Goal: Transaction & Acquisition: Book appointment/travel/reservation

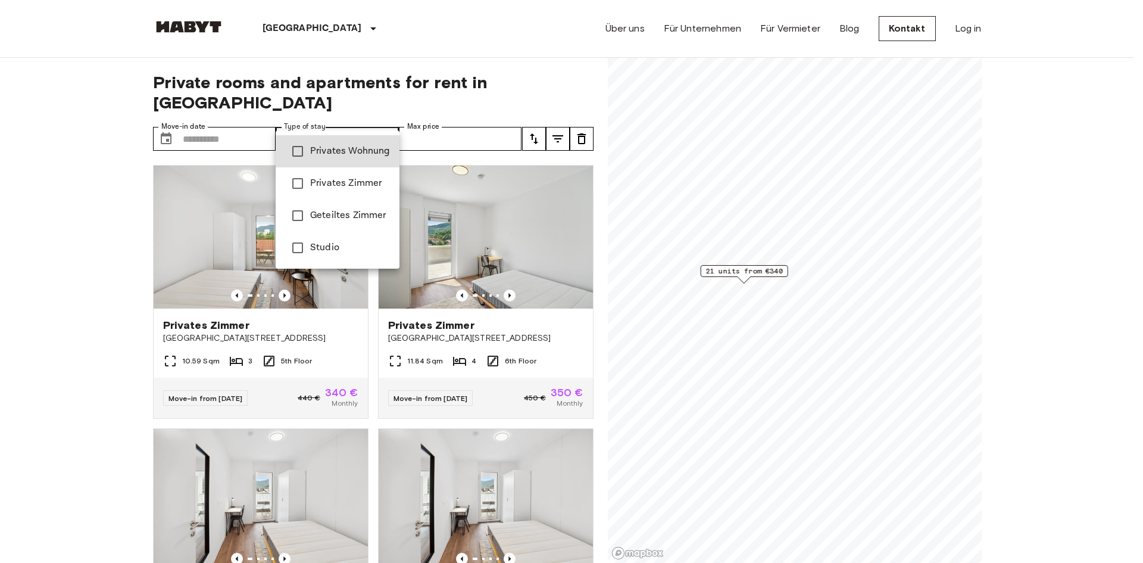
click at [350, 191] on li "Privates Zimmer" at bounding box center [338, 183] width 124 height 32
click at [356, 151] on span "Privates Wohnung" at bounding box center [350, 151] width 80 height 14
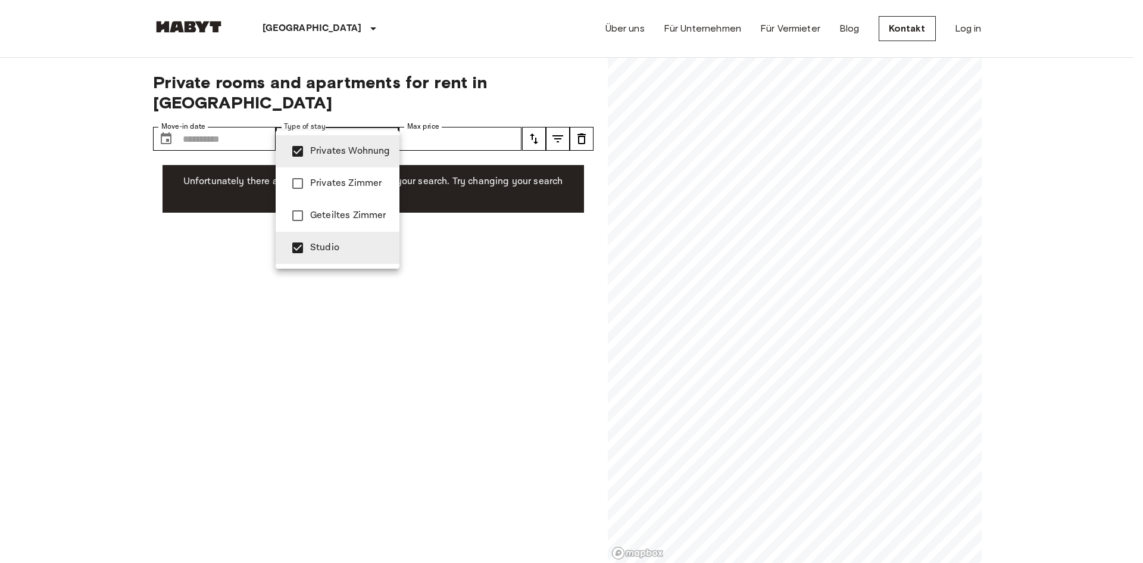
click at [251, 119] on div at bounding box center [571, 281] width 1143 height 563
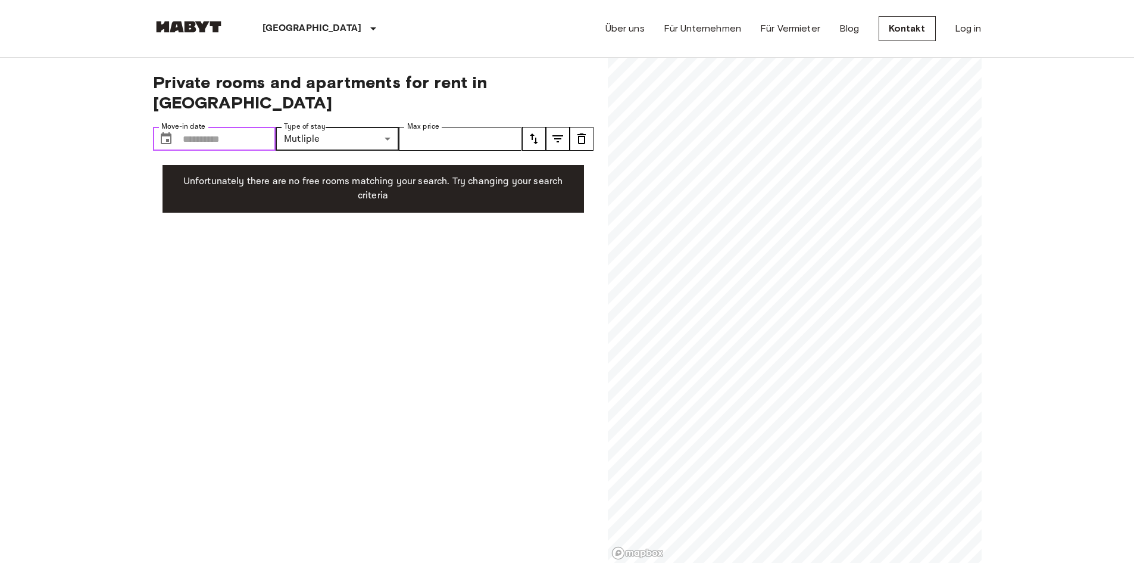
click at [251, 127] on input "Move-in date" at bounding box center [229, 139] width 93 height 24
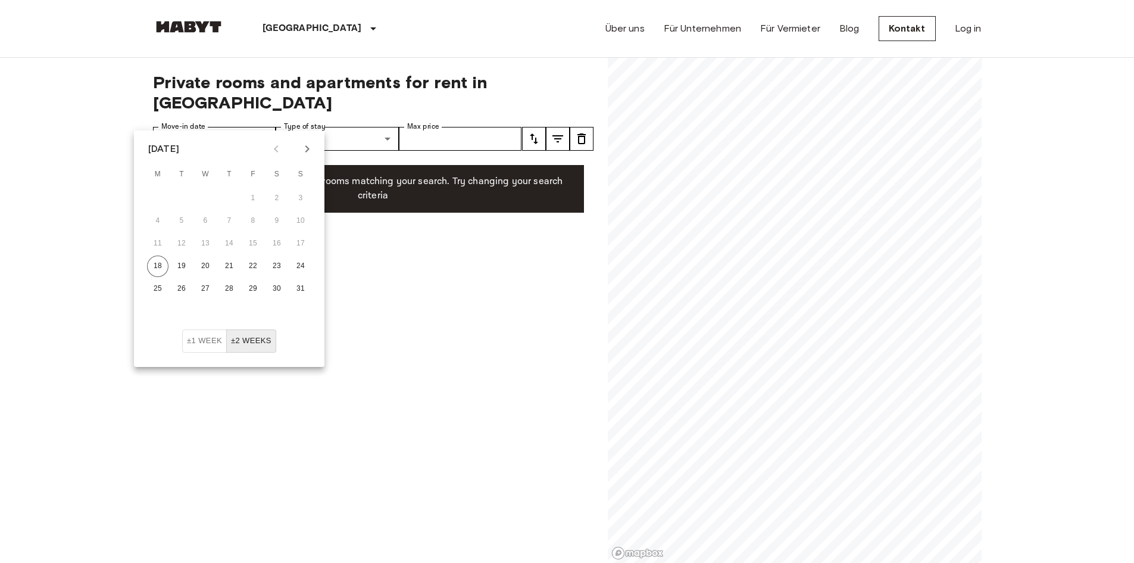
drag, startPoint x: 473, startPoint y: 278, endPoint x: 465, endPoint y: 266, distance: 15.0
click at [474, 278] on div "**********" at bounding box center [373, 310] width 441 height 505
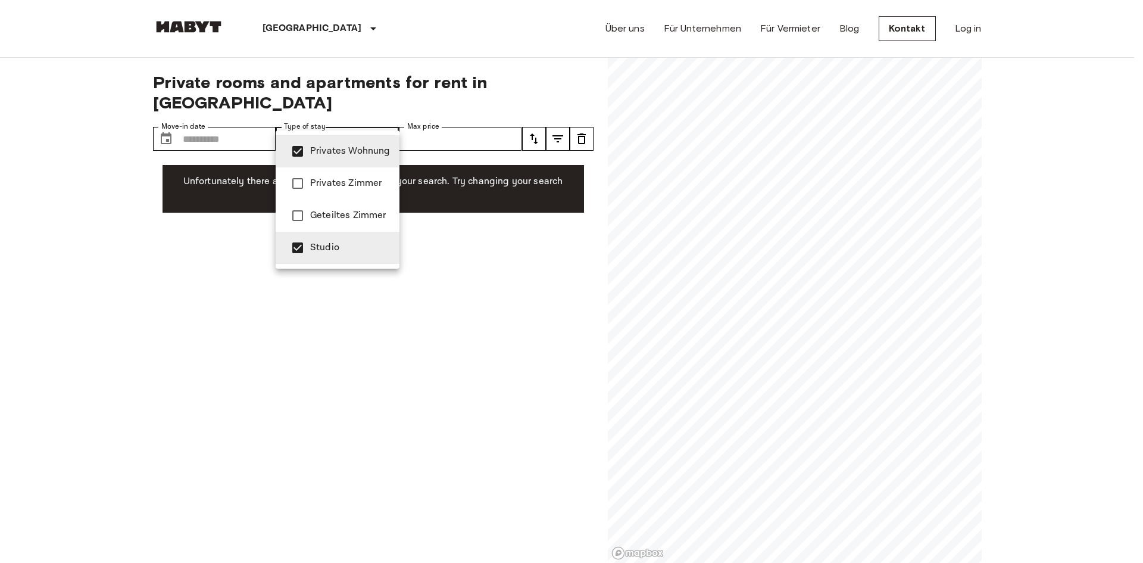
click at [325, 220] on span "Geteiltes Zimmer" at bounding box center [350, 215] width 80 height 14
type input "**********"
click at [483, 235] on div at bounding box center [571, 281] width 1143 height 563
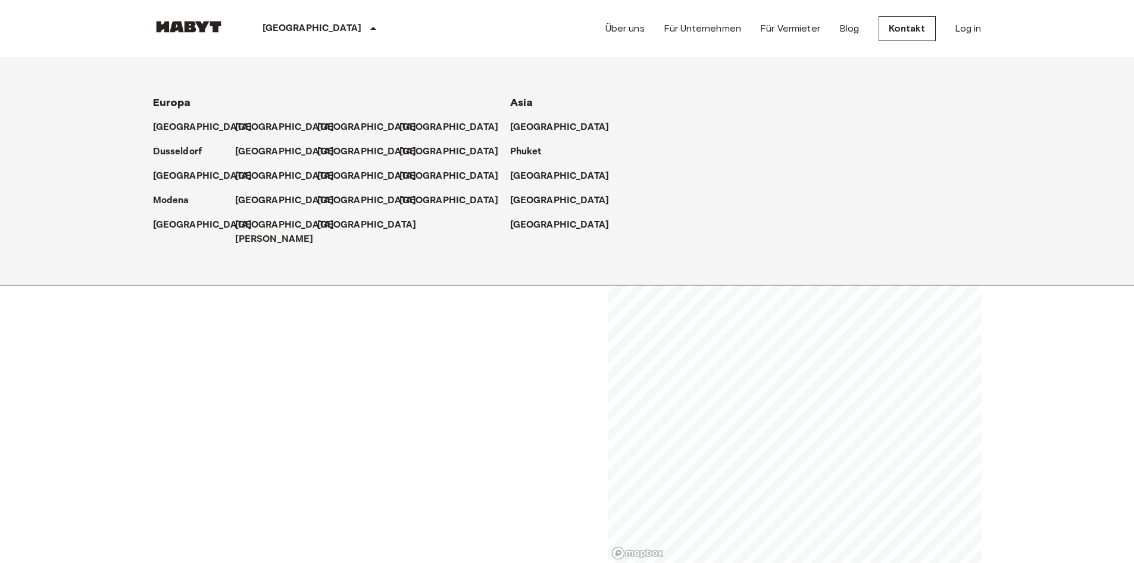
click at [283, 29] on div "[GEOGRAPHIC_DATA]" at bounding box center [321, 28] width 195 height 57
click at [326, 152] on p "[GEOGRAPHIC_DATA]" at bounding box center [369, 152] width 99 height 14
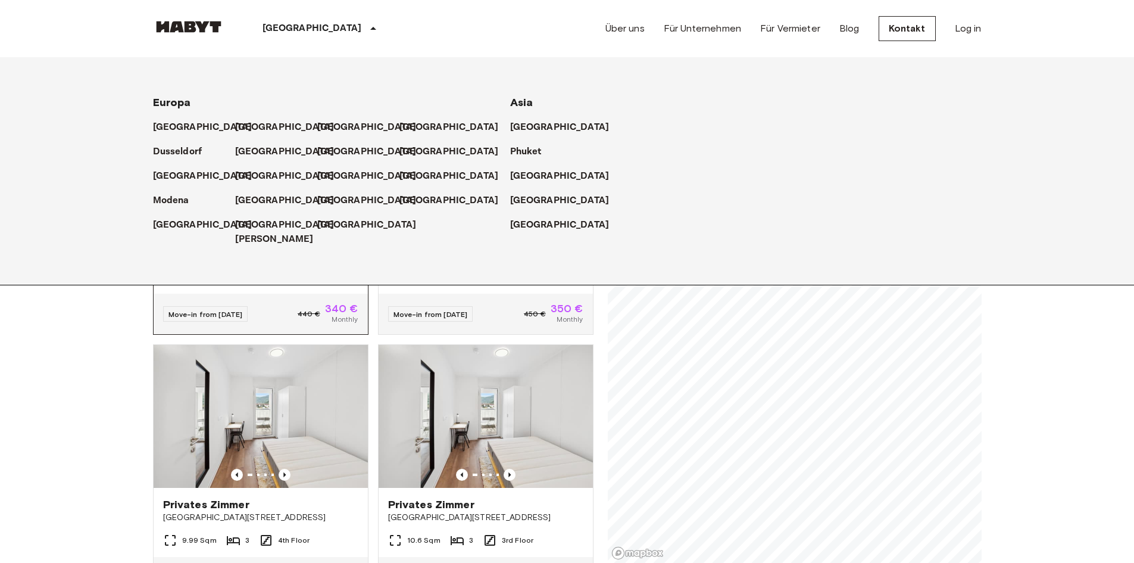
scroll to position [238, 0]
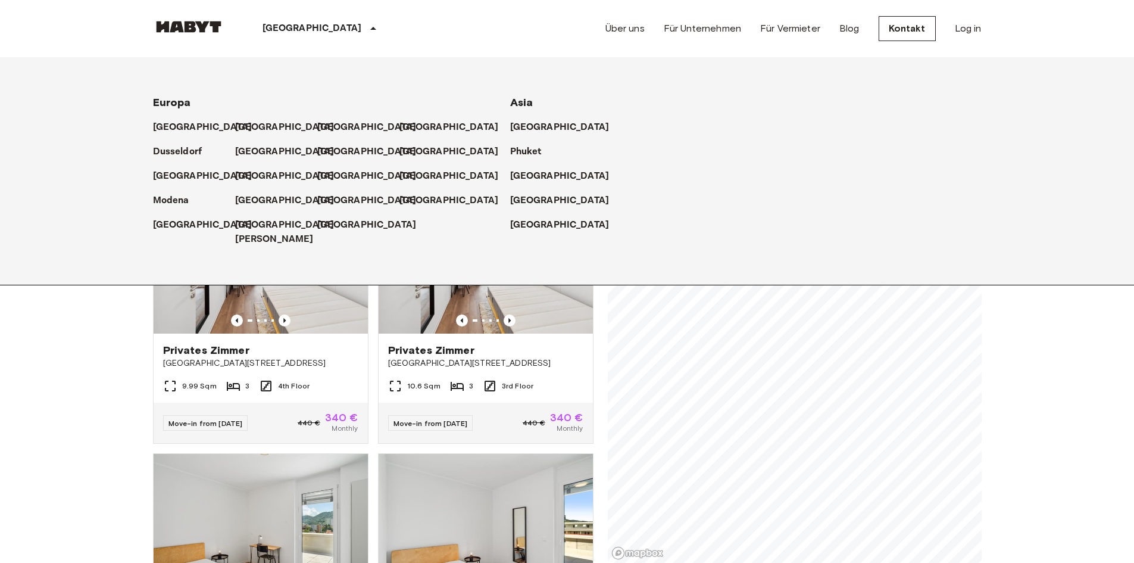
drag, startPoint x: 1085, startPoint y: 342, endPoint x: 1018, endPoint y: 301, distance: 78.3
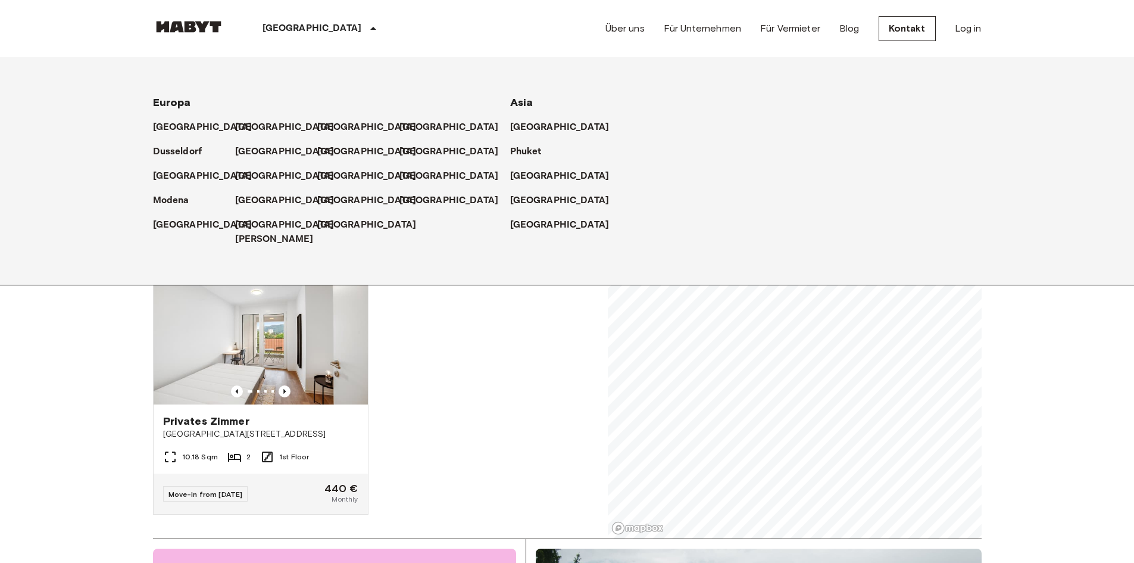
scroll to position [0, 0]
